Goal: Find specific page/section: Find specific page/section

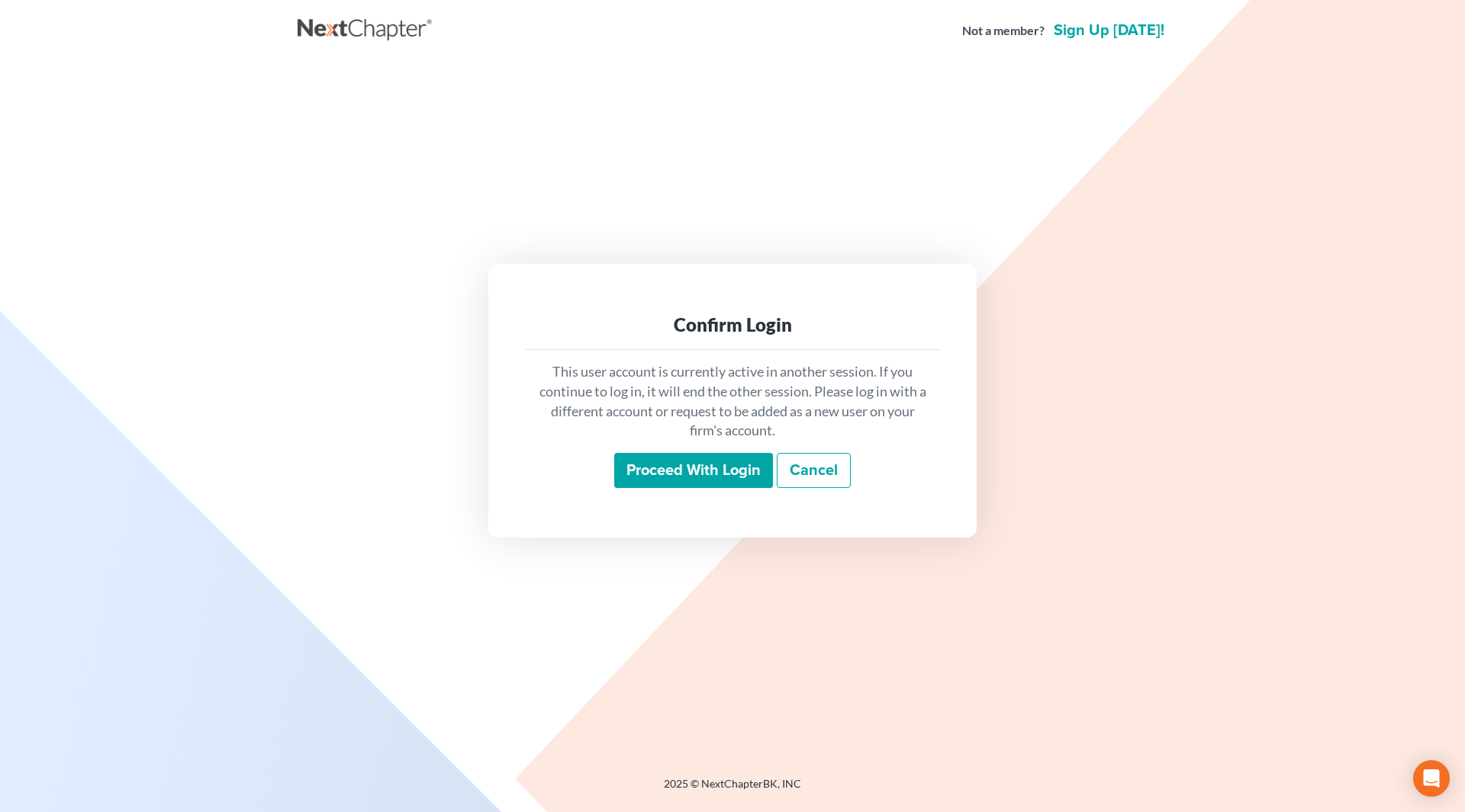
click at [654, 470] on input "Proceed with login" at bounding box center [693, 471] width 158 height 35
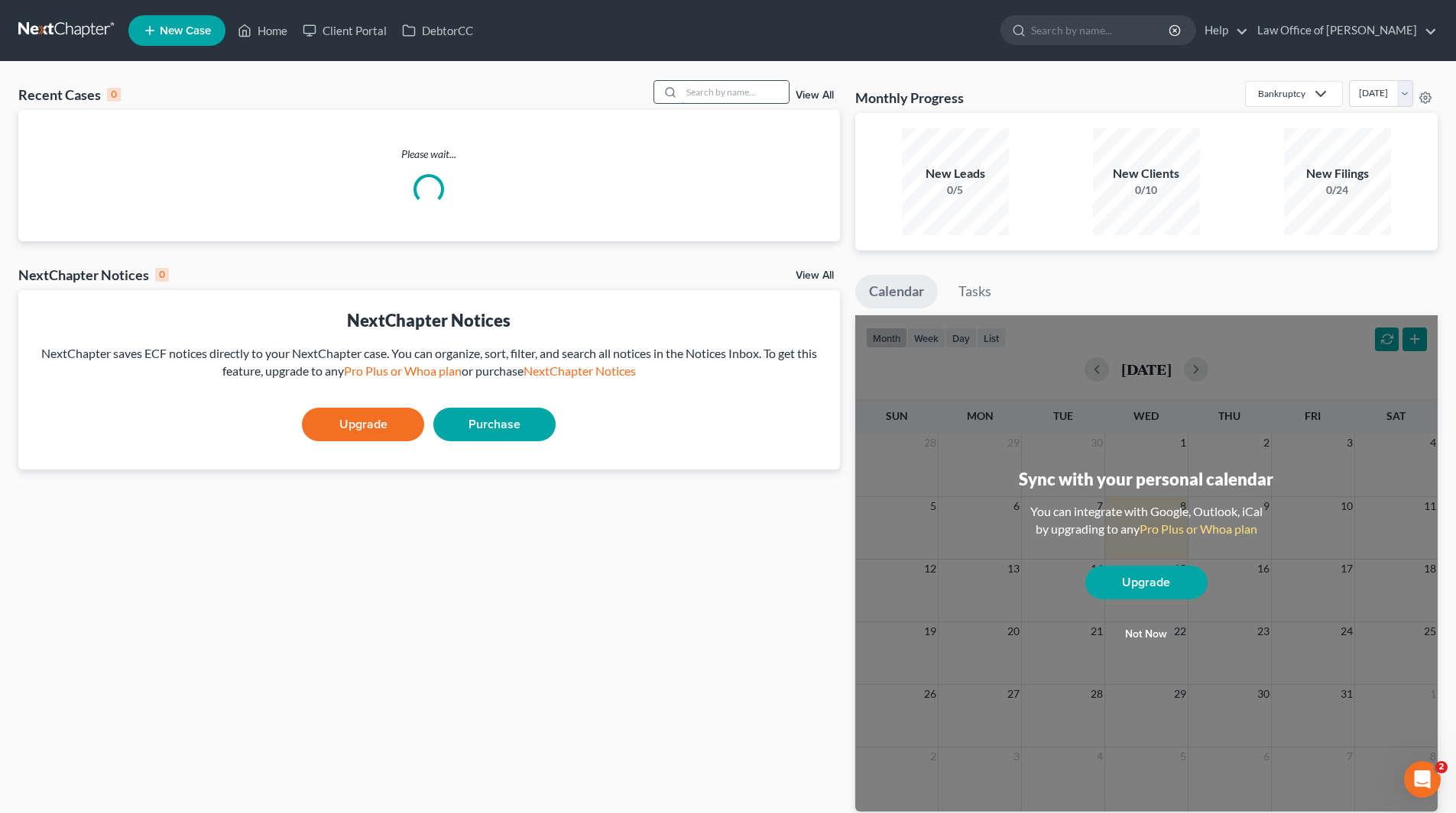
click at [746, 96] on input "search" at bounding box center [734, 92] width 107 height 22
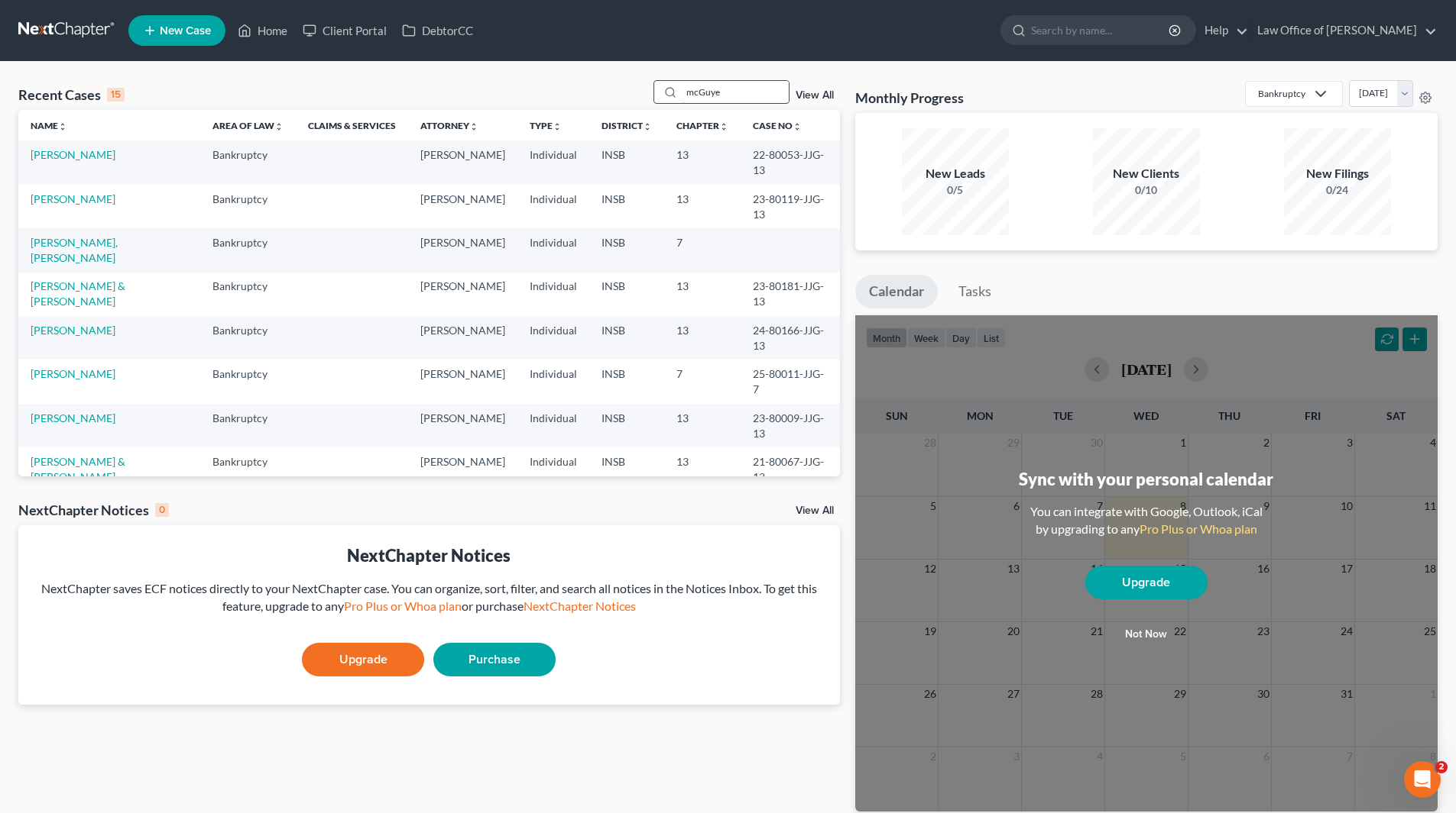
type input "mcGuyer"
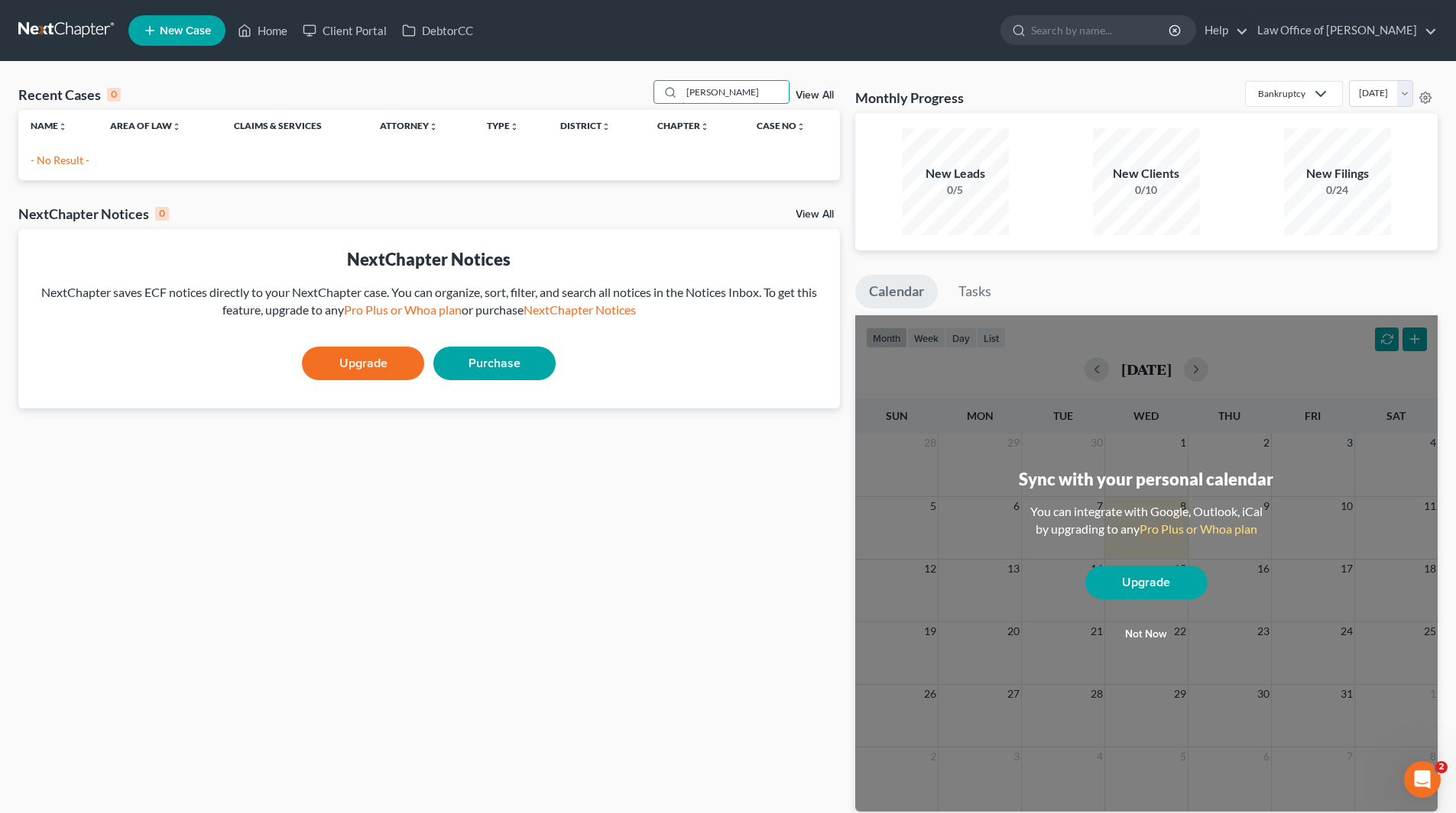
drag, startPoint x: 738, startPoint y: 100, endPoint x: 659, endPoint y: 106, distance: 79.2
click at [659, 106] on div "Recent Cases 0 mcGuyer View All" at bounding box center [429, 95] width 821 height 30
